Goal: Transaction & Acquisition: Obtain resource

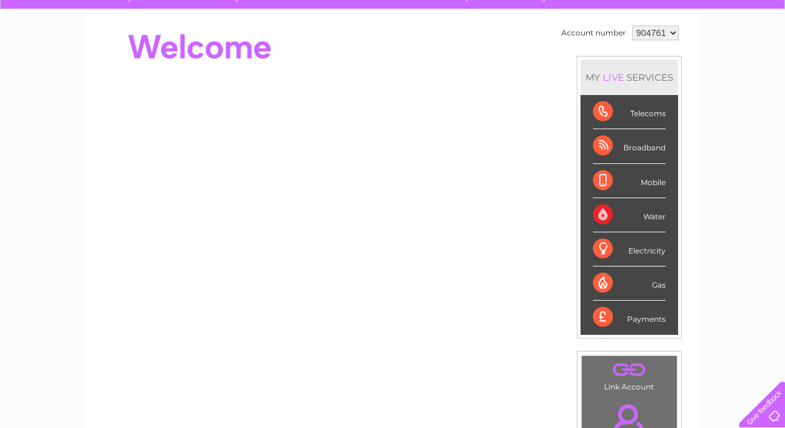
scroll to position [106, 0]
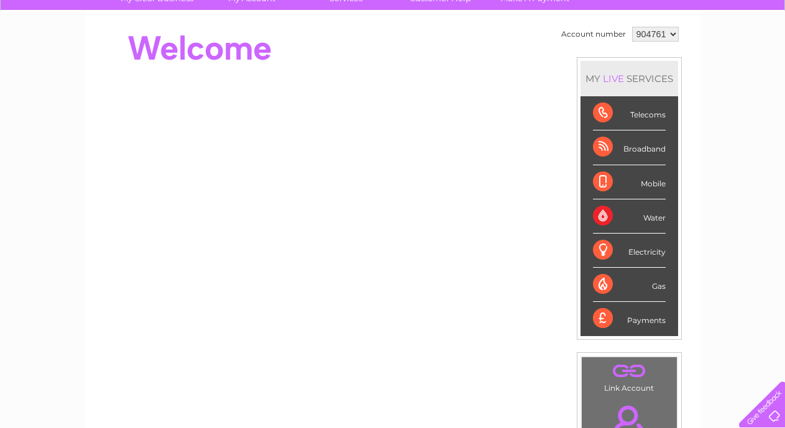
click at [604, 217] on div "Water" at bounding box center [629, 217] width 73 height 34
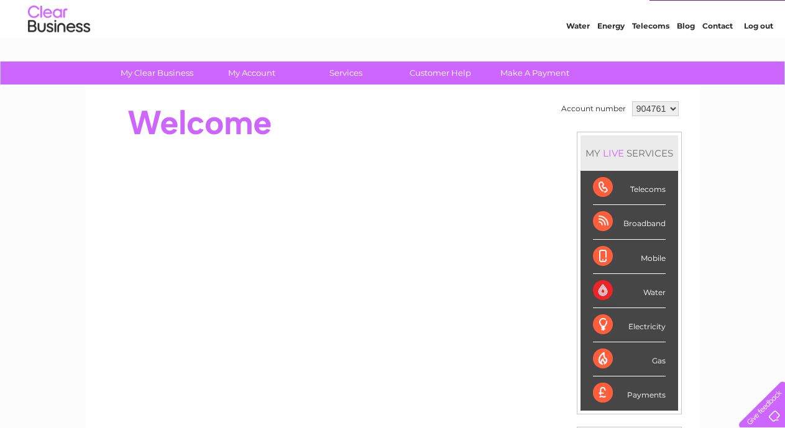
scroll to position [27, 0]
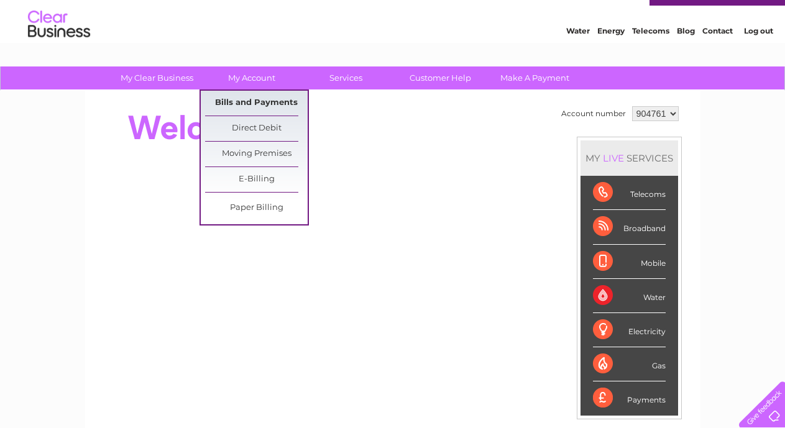
click at [251, 102] on link "Bills and Payments" at bounding box center [256, 103] width 103 height 25
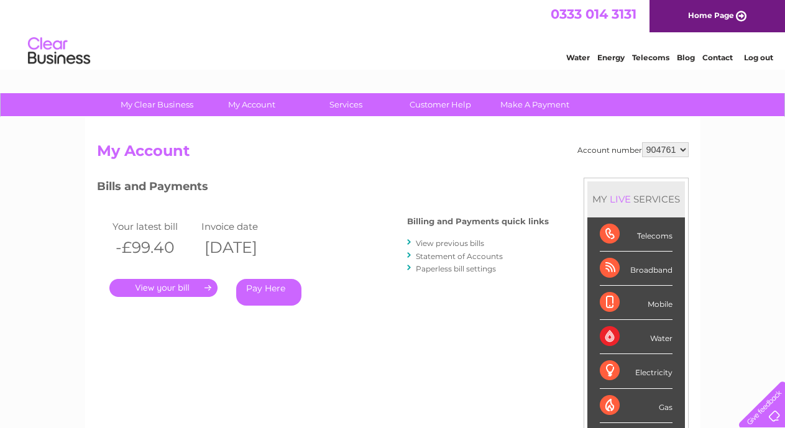
click at [155, 290] on link "." at bounding box center [163, 288] width 108 height 18
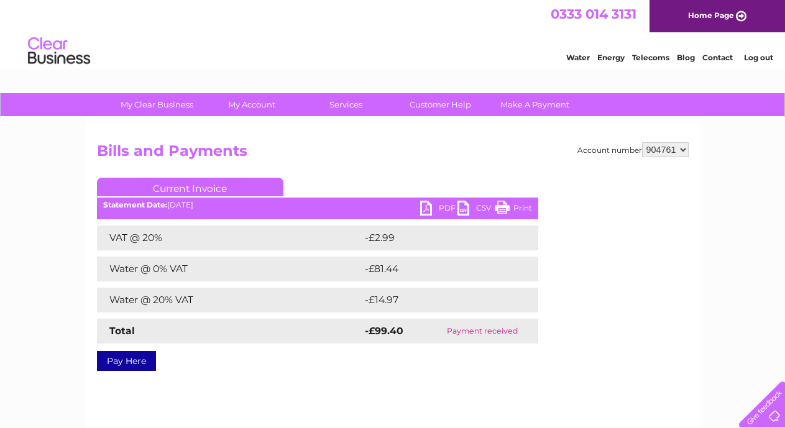
click at [442, 208] on link "PDF" at bounding box center [438, 210] width 37 height 18
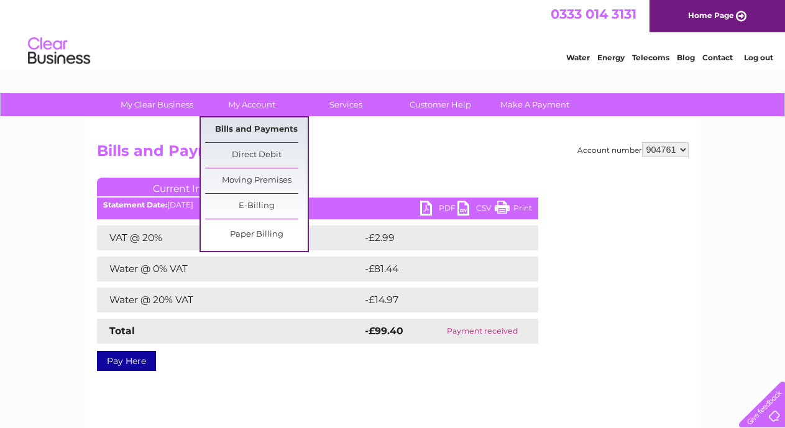
click at [253, 126] on link "Bills and Payments" at bounding box center [256, 129] width 103 height 25
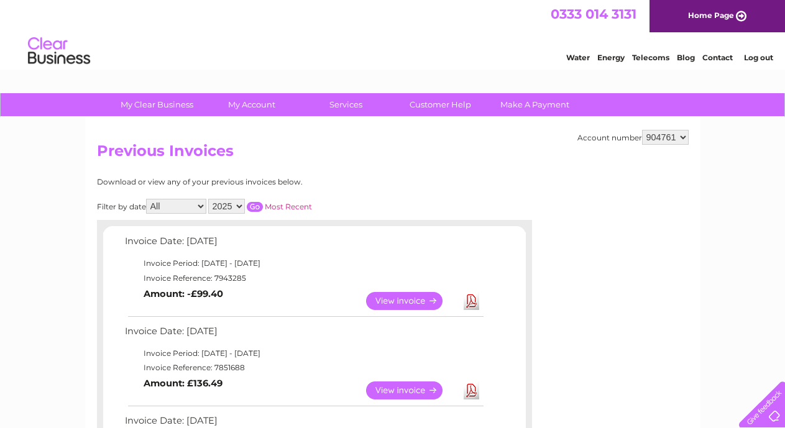
click at [752, 57] on link "Log out" at bounding box center [758, 57] width 29 height 9
